Goal: Find specific page/section: Find specific page/section

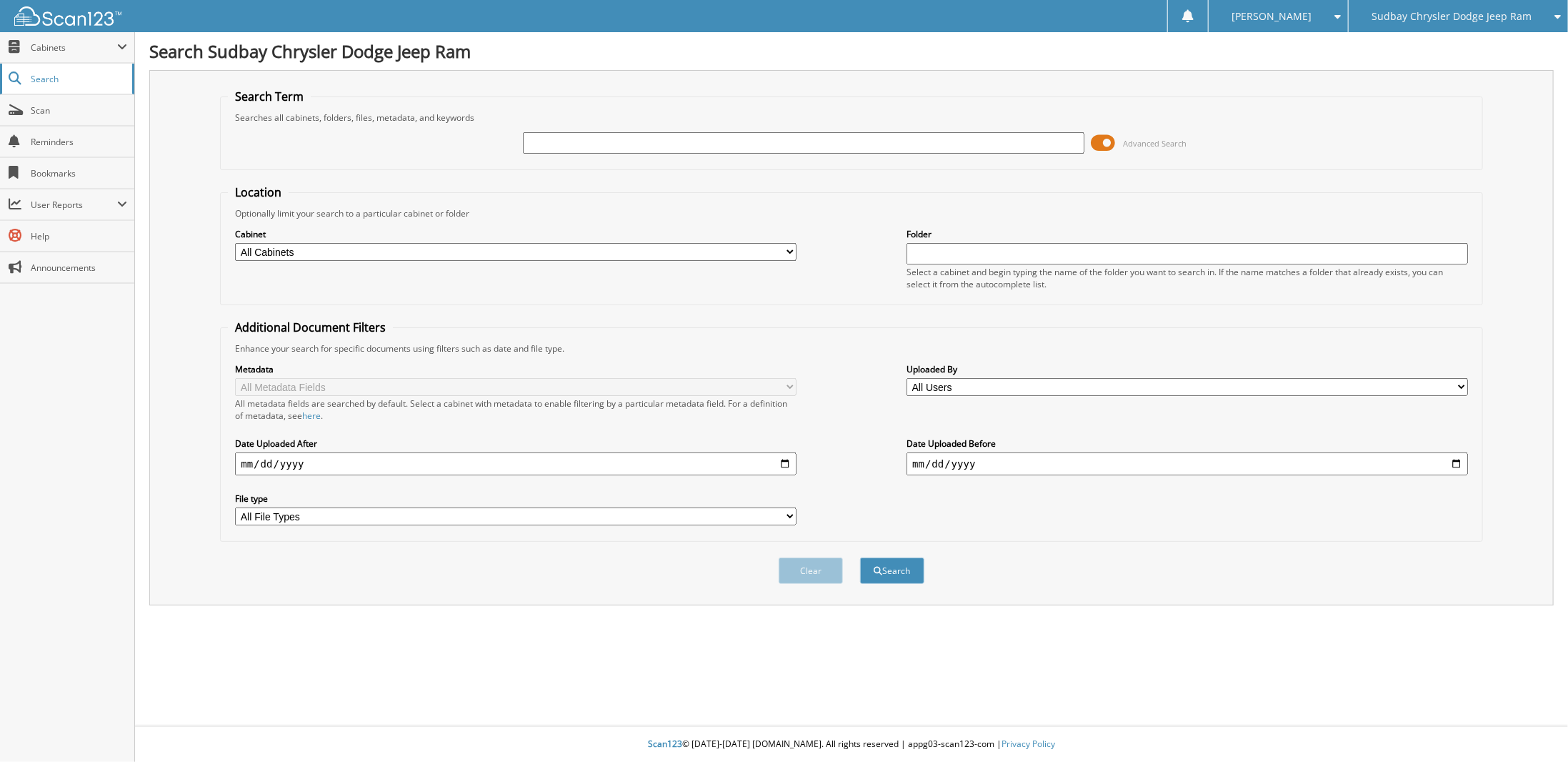
click at [43, 88] on link "Search" at bounding box center [67, 78] width 135 height 31
click at [71, 3] on div at bounding box center [61, 16] width 121 height 32
click at [72, 13] on img at bounding box center [67, 16] width 107 height 19
